Goal: Information Seeking & Learning: Find contact information

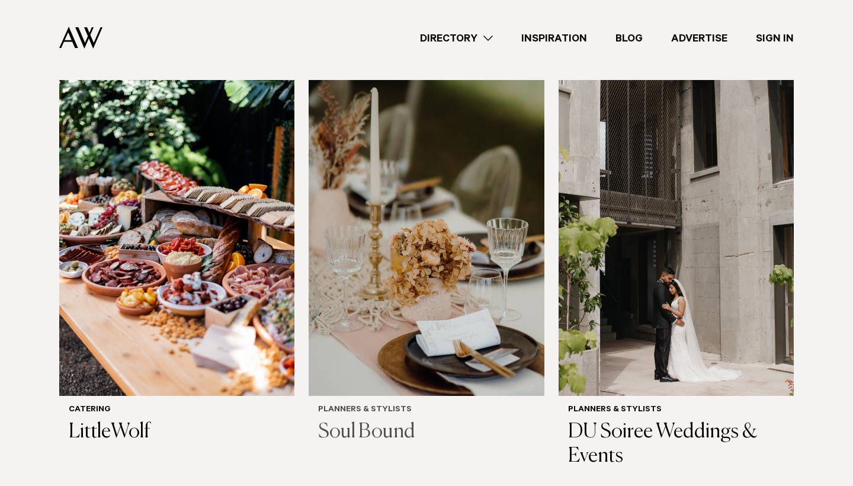
click at [345, 405] on h6 "Planners & Stylists" at bounding box center [426, 410] width 216 height 10
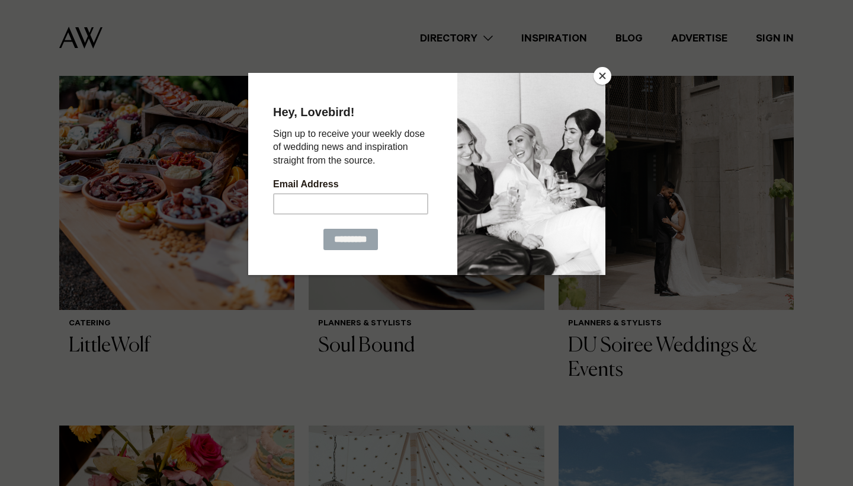
scroll to position [789, 0]
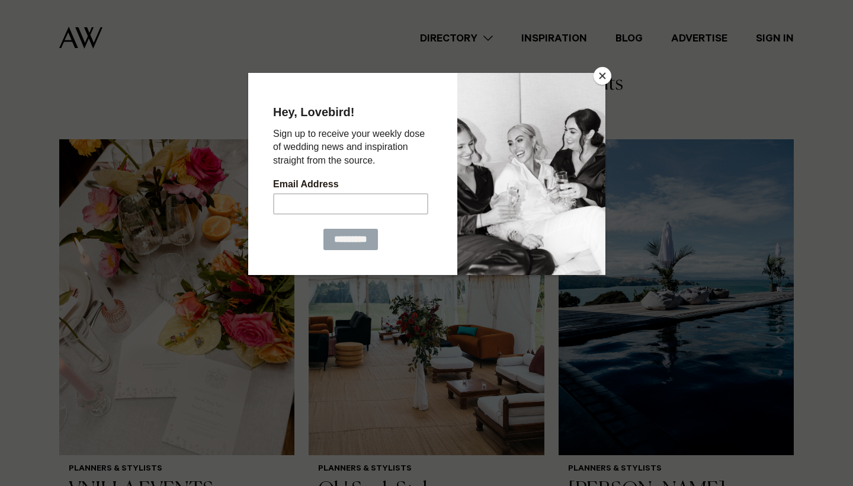
click at [598, 78] on button "Close" at bounding box center [602, 76] width 18 height 18
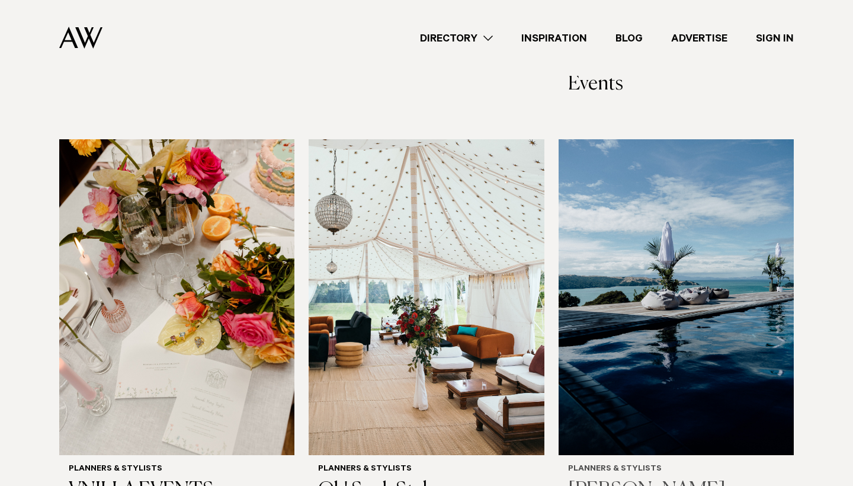
click at [635, 262] on img at bounding box center [675, 297] width 235 height 316
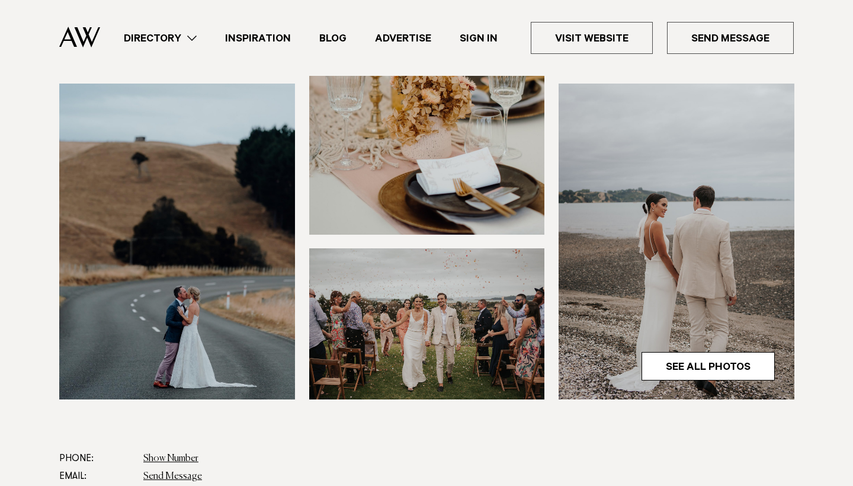
scroll to position [548, 0]
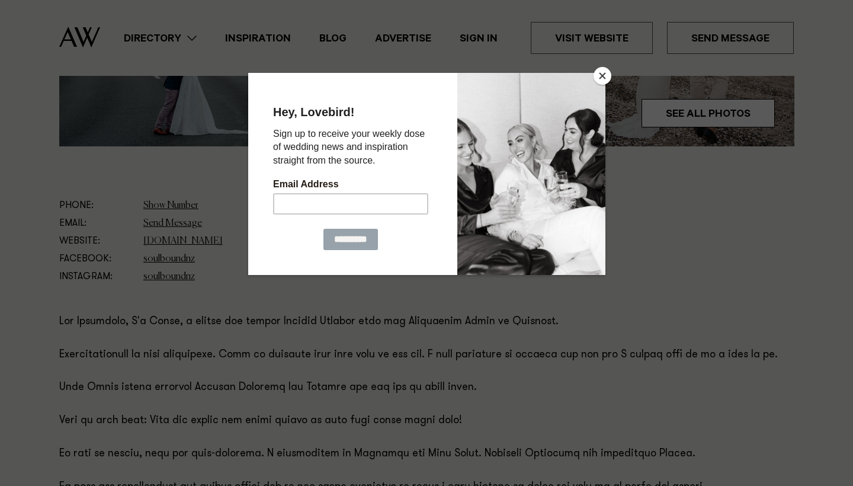
click at [594, 83] on div at bounding box center [531, 174] width 148 height 202
click at [599, 79] on button "Close" at bounding box center [602, 76] width 18 height 18
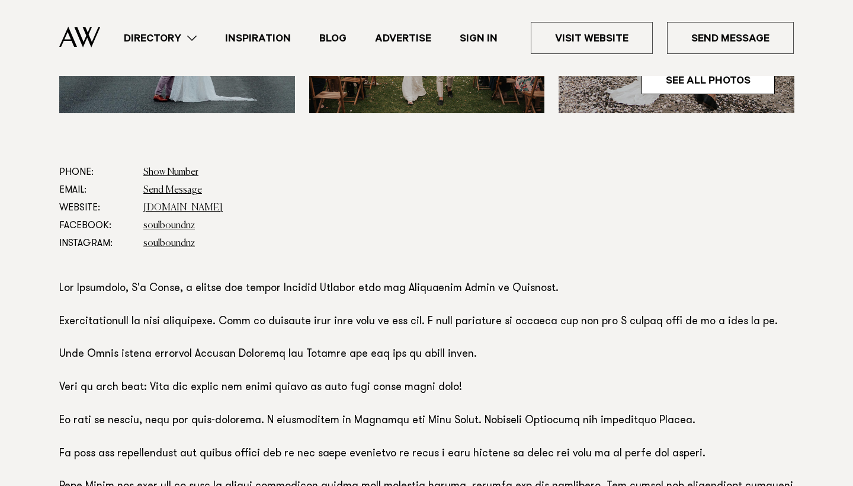
scroll to position [586, 0]
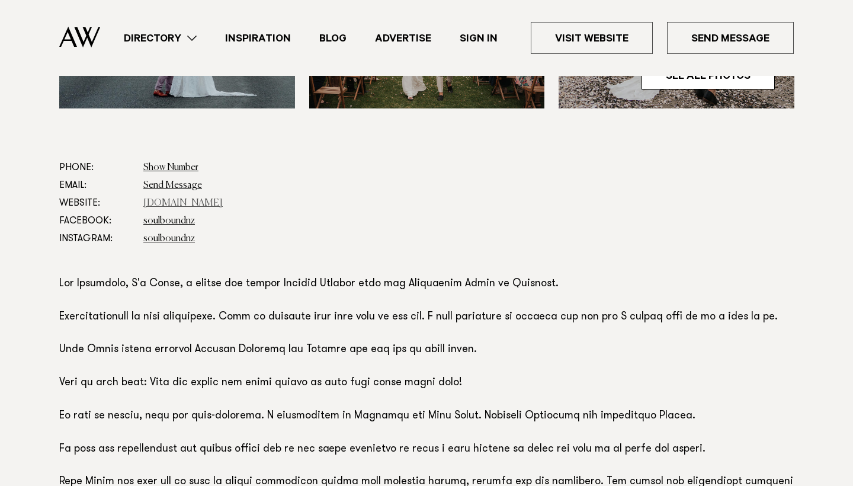
click at [216, 205] on link "www.soulbound.co.nz" at bounding box center [182, 202] width 79 height 9
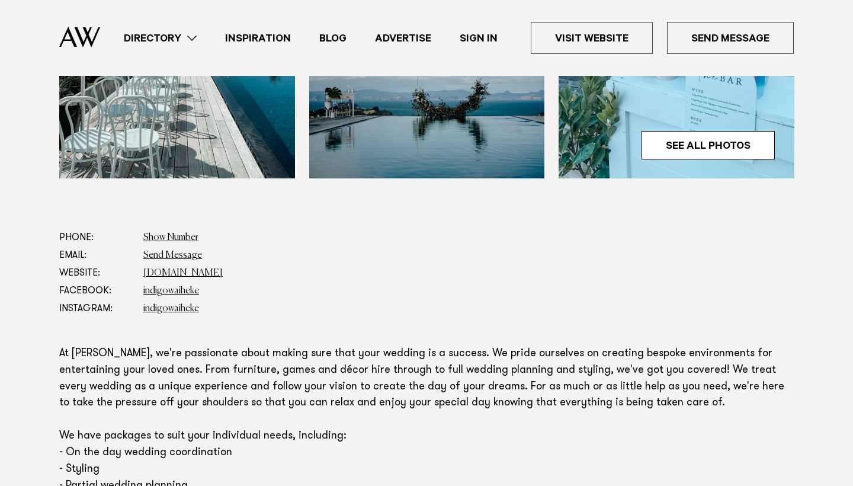
scroll to position [518, 0]
